Goal: Transaction & Acquisition: Obtain resource

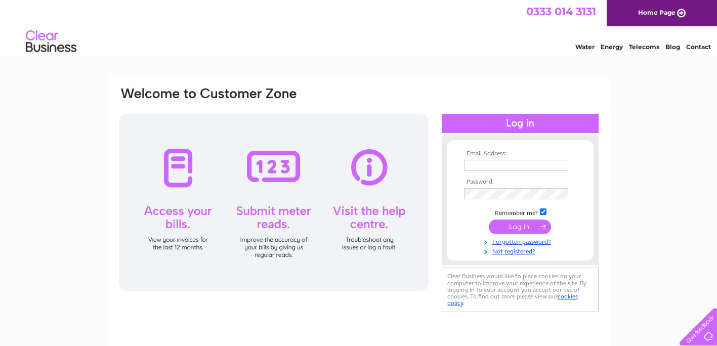
click at [504, 167] on input "text" at bounding box center [516, 165] width 104 height 11
type input "e"
click at [499, 165] on input "text" at bounding box center [516, 166] width 105 height 12
type input "Accounts@simplysteels.co.uk"
click at [489, 221] on input "submit" at bounding box center [520, 228] width 62 height 14
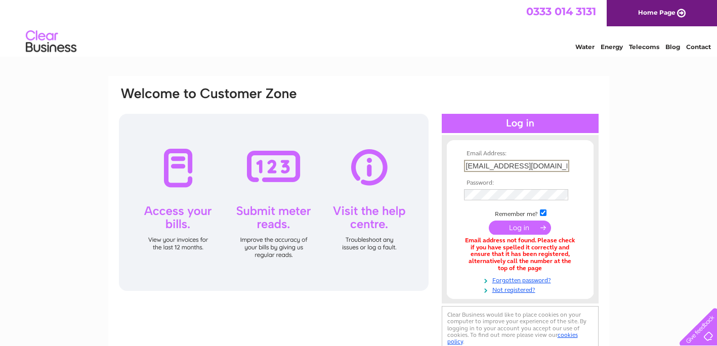
drag, startPoint x: 562, startPoint y: 165, endPoint x: 372, endPoint y: 182, distance: 190.4
click at [372, 182] on div "Email Address: Accounts@simplysteels.co.uk Password:" at bounding box center [359, 219] width 482 height 267
type input "enquiries@simplysteels.co.uk"
click at [489, 221] on input "submit" at bounding box center [520, 228] width 62 height 14
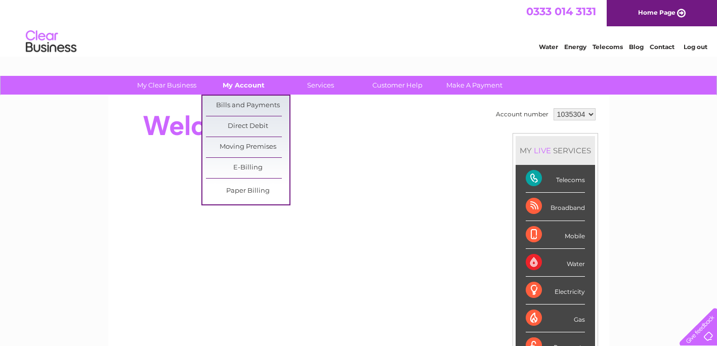
click at [239, 89] on link "My Account" at bounding box center [243, 85] width 83 height 19
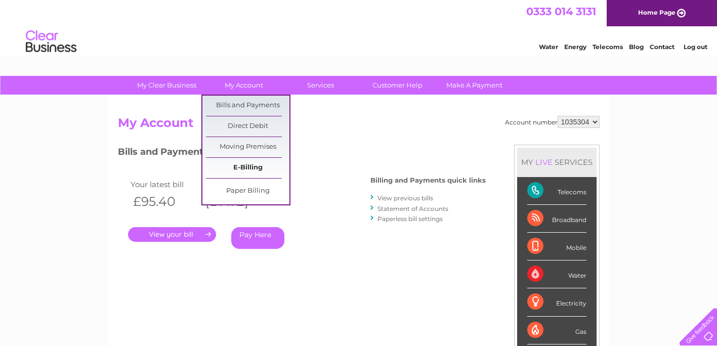
click at [245, 161] on link "E-Billing" at bounding box center [247, 168] width 83 height 20
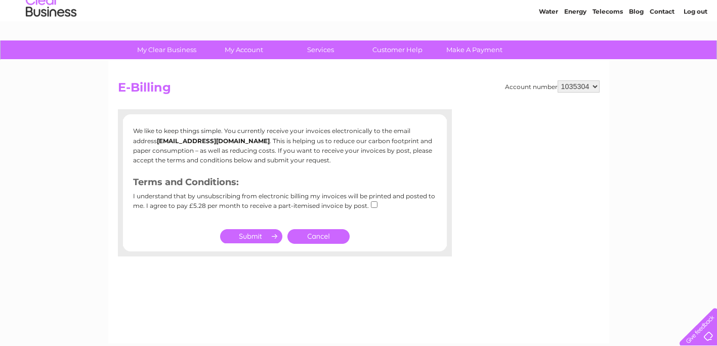
scroll to position [29, 0]
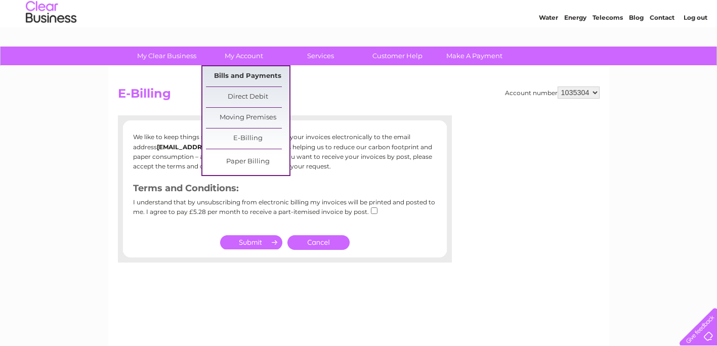
click at [238, 72] on link "Bills and Payments" at bounding box center [247, 76] width 83 height 20
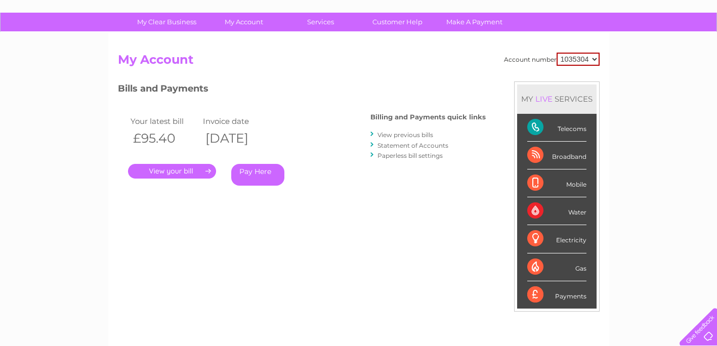
scroll to position [66, 0]
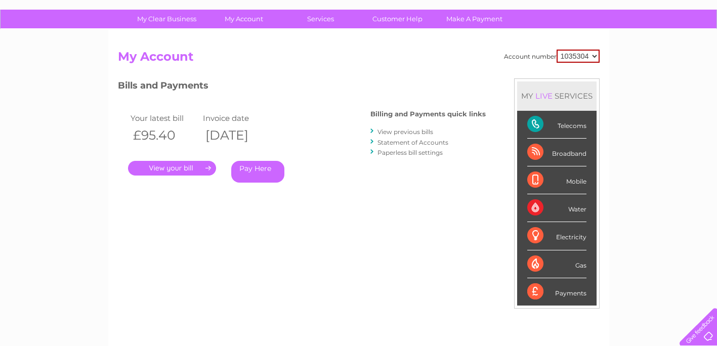
click at [555, 289] on div "Payments" at bounding box center [556, 291] width 59 height 27
click at [570, 292] on div "Payments" at bounding box center [556, 291] width 59 height 27
click at [181, 167] on link "." at bounding box center [172, 168] width 88 height 15
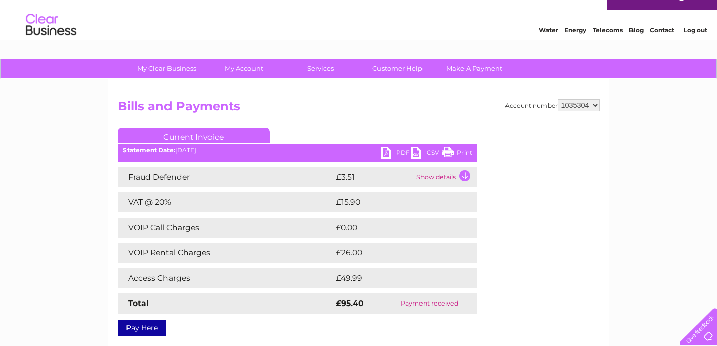
scroll to position [15, 0]
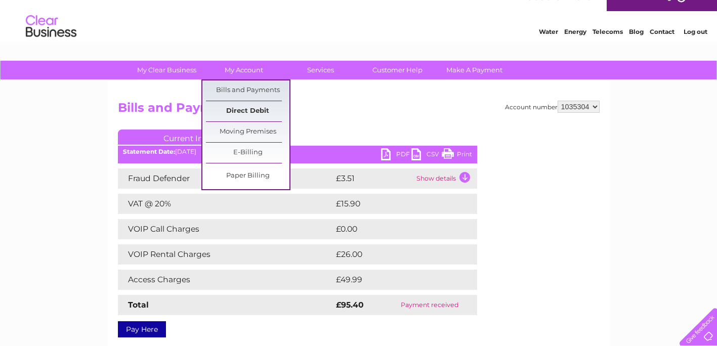
click at [252, 105] on link "Direct Debit" at bounding box center [247, 111] width 83 height 20
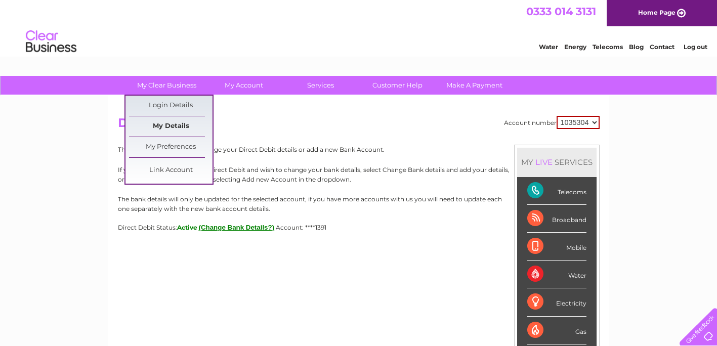
click at [173, 125] on link "My Details" at bounding box center [170, 126] width 83 height 20
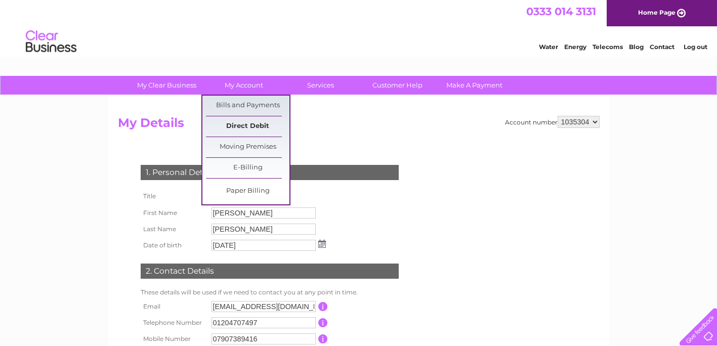
click at [241, 121] on link "Direct Debit" at bounding box center [247, 126] width 83 height 20
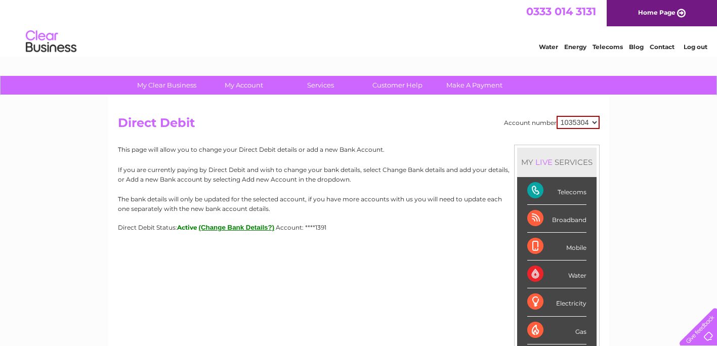
click at [670, 4] on link "Home Page" at bounding box center [661, 13] width 110 height 26
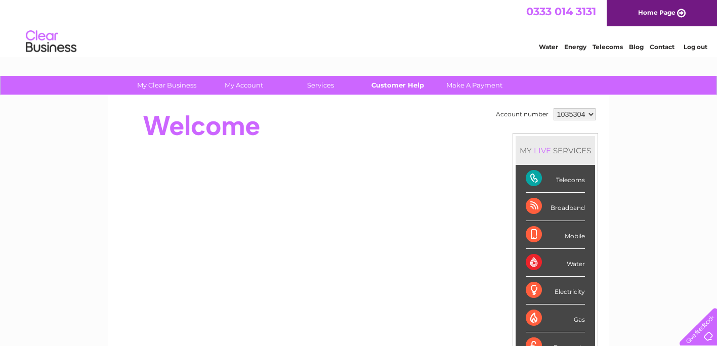
click at [405, 77] on link "Customer Help" at bounding box center [397, 85] width 83 height 19
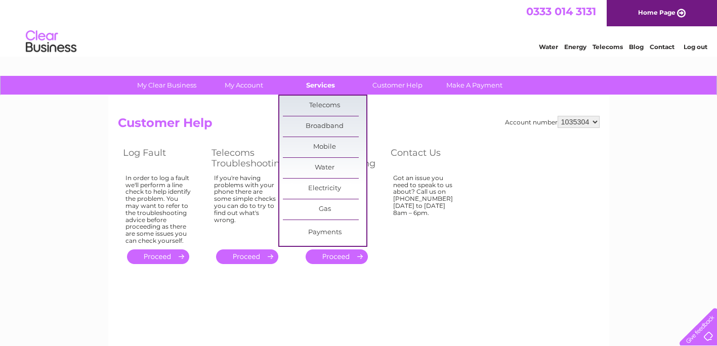
click at [328, 83] on link "Services" at bounding box center [320, 85] width 83 height 19
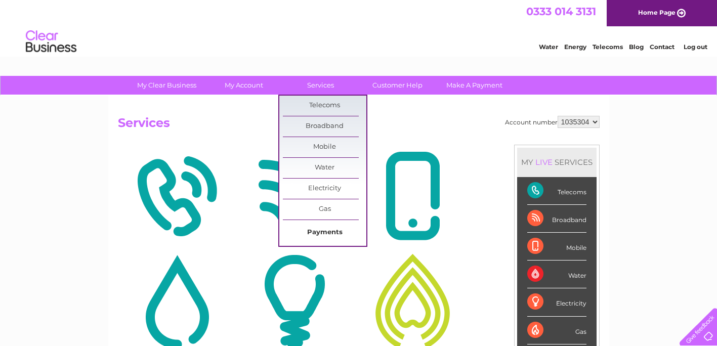
click at [324, 235] on link "Payments" at bounding box center [324, 233] width 83 height 20
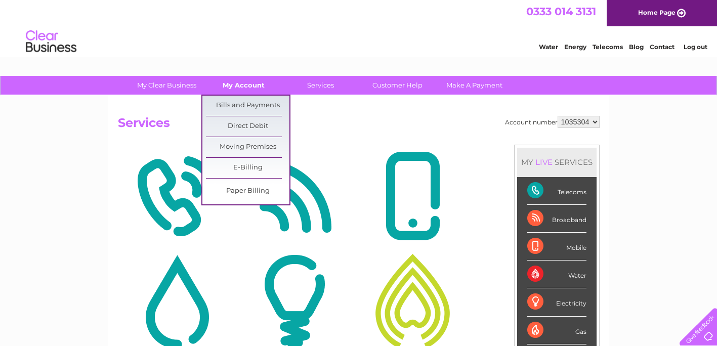
click at [238, 83] on link "My Account" at bounding box center [243, 85] width 83 height 19
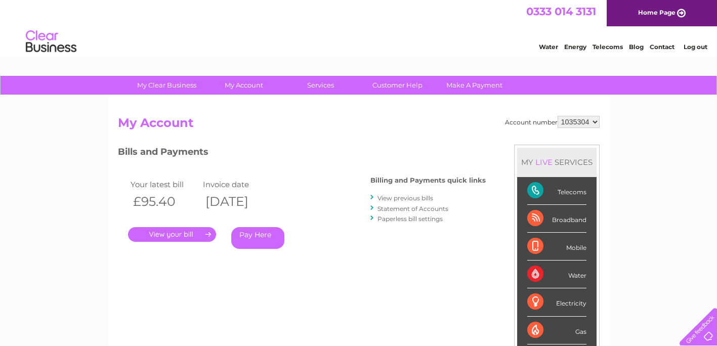
click at [603, 45] on link "Telecoms" at bounding box center [607, 47] width 30 height 8
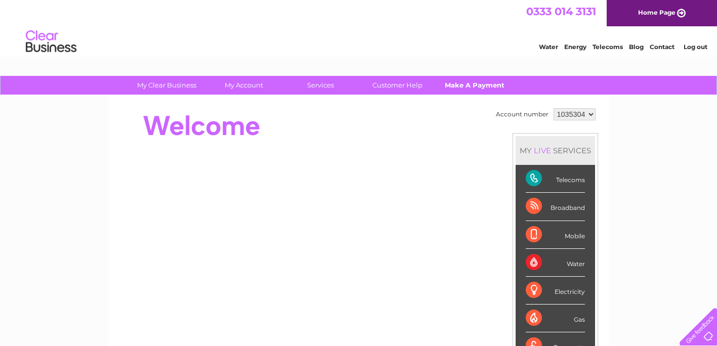
click at [479, 76] on link "Make A Payment" at bounding box center [473, 85] width 83 height 19
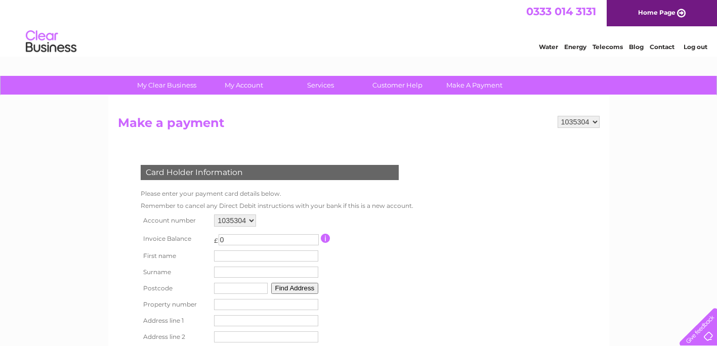
click at [335, 133] on h2 "Make a payment" at bounding box center [359, 125] width 482 height 19
click at [469, 83] on link "Make A Payment" at bounding box center [473, 85] width 83 height 19
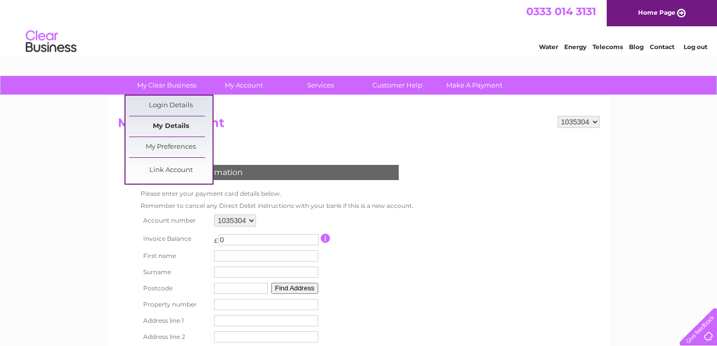
click at [165, 122] on link "My Details" at bounding box center [170, 126] width 83 height 20
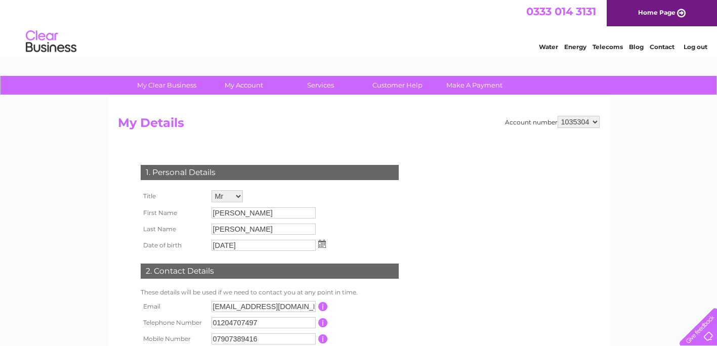
click at [595, 121] on select "1035304" at bounding box center [578, 122] width 42 height 12
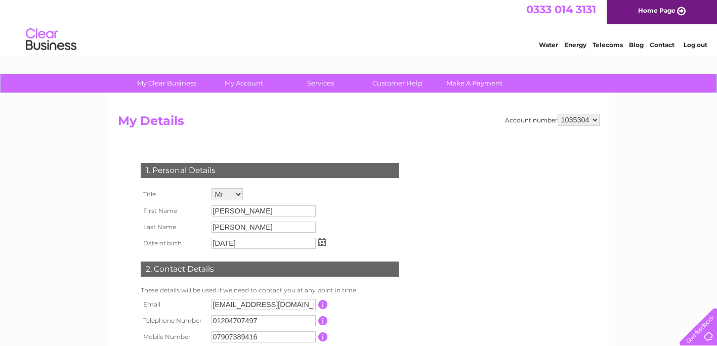
scroll to position [3, 0]
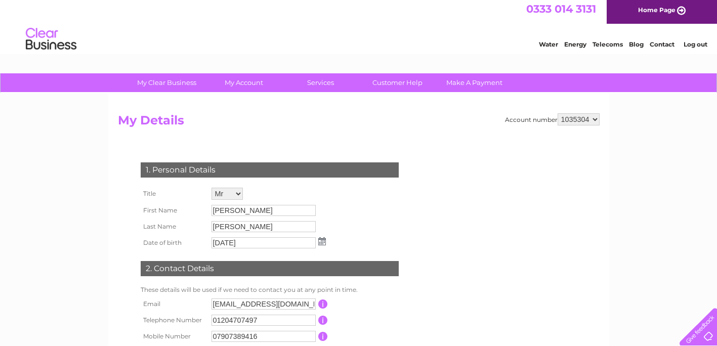
click at [607, 40] on link "Telecoms" at bounding box center [607, 44] width 30 height 8
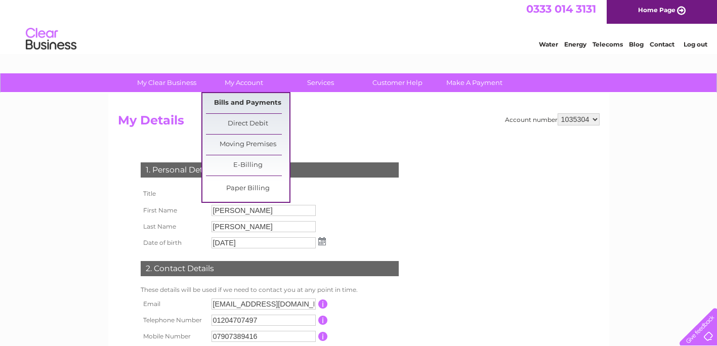
click at [249, 101] on link "Bills and Payments" at bounding box center [247, 103] width 83 height 20
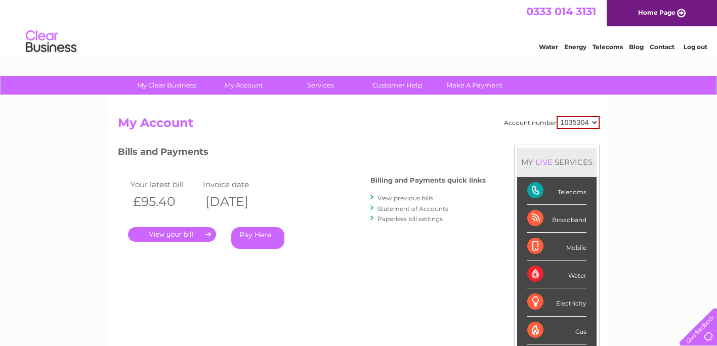
click at [414, 202] on li "View previous bills" at bounding box center [427, 198] width 115 height 10
click at [404, 196] on link "View previous bills" at bounding box center [405, 198] width 56 height 8
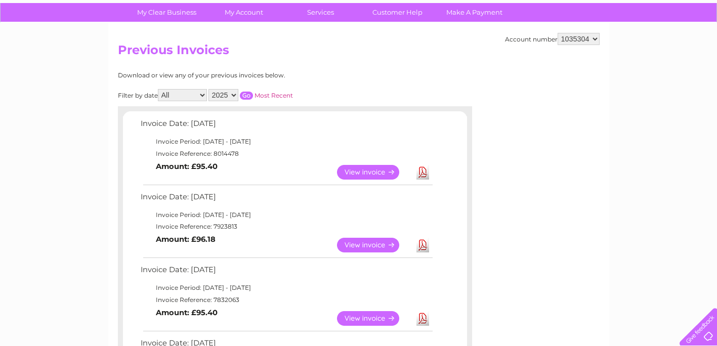
scroll to position [74, 0]
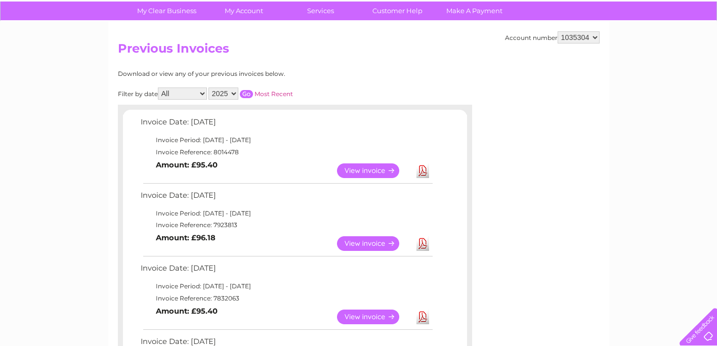
click at [421, 313] on link "Download" at bounding box center [422, 317] width 13 height 15
click at [358, 242] on link "View" at bounding box center [374, 243] width 74 height 15
click at [426, 240] on link "Download" at bounding box center [422, 243] width 13 height 15
click at [385, 167] on link "View" at bounding box center [374, 170] width 74 height 15
click at [419, 169] on link "Download" at bounding box center [422, 170] width 13 height 15
